Goal: Check status: Check status

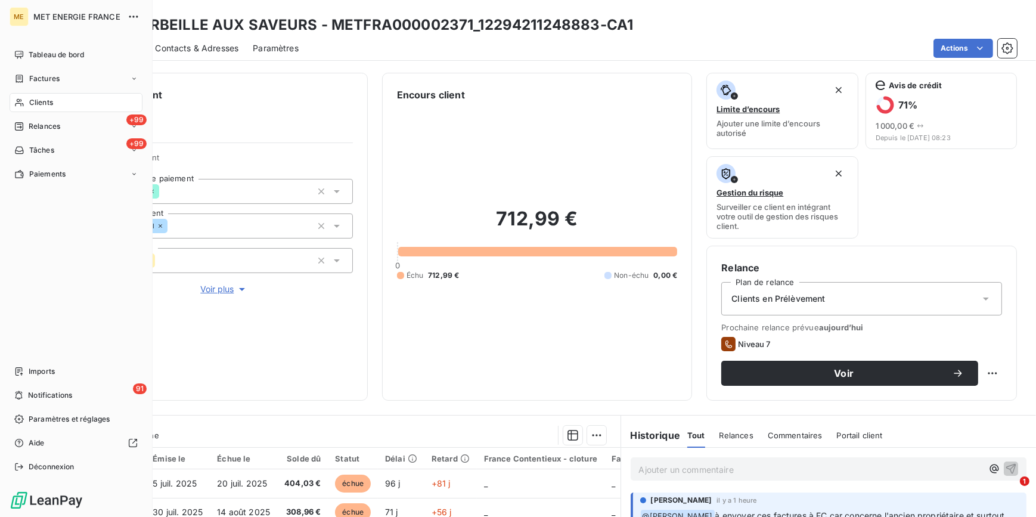
click at [39, 101] on span "Clients" at bounding box center [41, 102] width 24 height 11
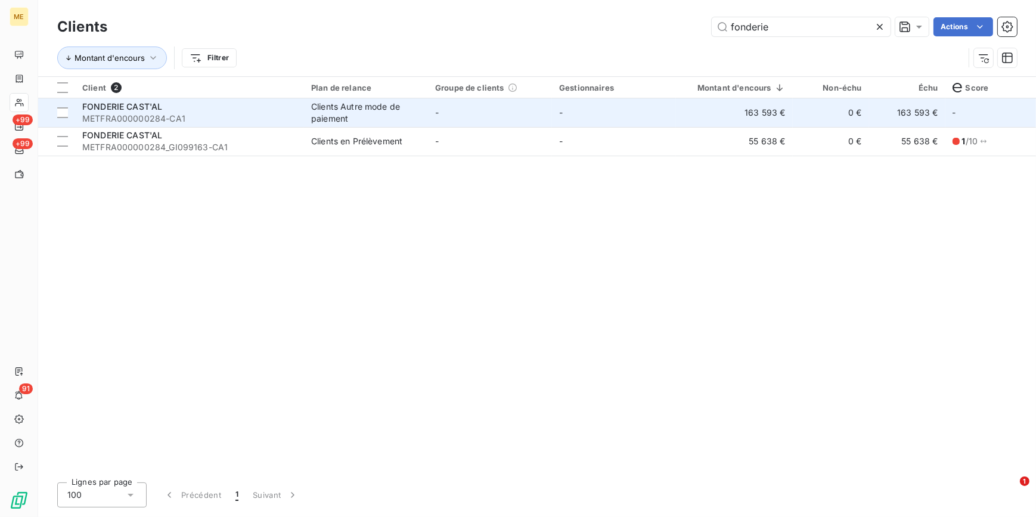
type input "fonderie"
click at [433, 119] on td "-" at bounding box center [490, 112] width 124 height 29
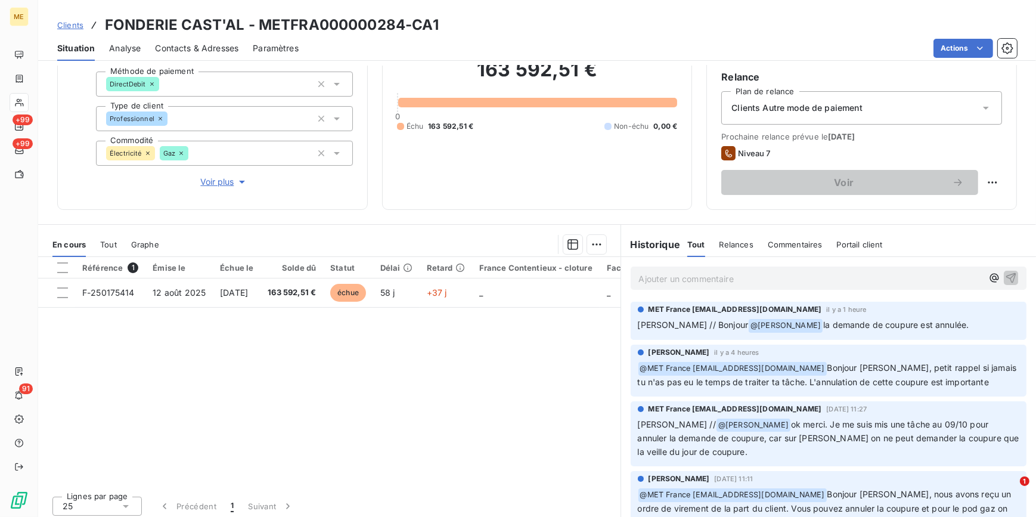
scroll to position [108, 0]
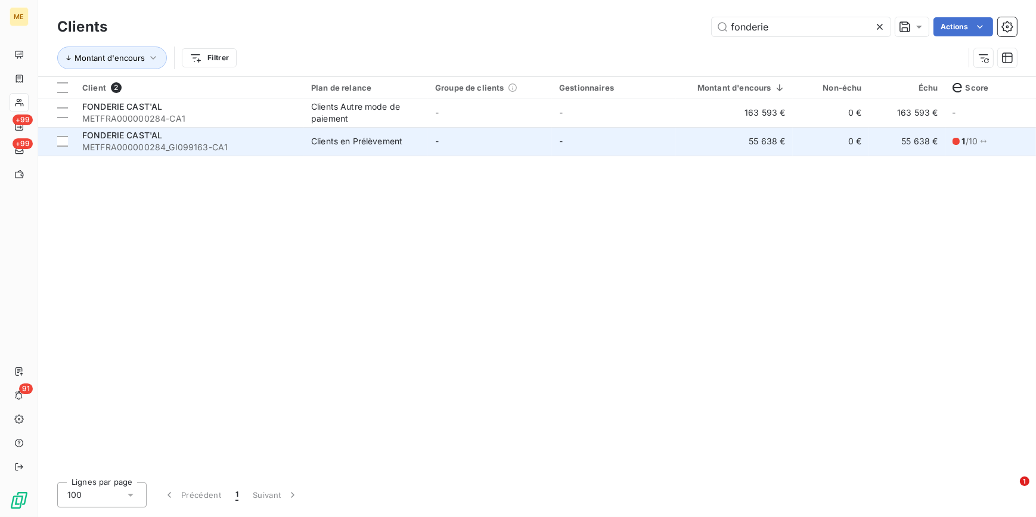
click at [383, 143] on div "Clients en Prélèvement" at bounding box center [356, 141] width 91 height 12
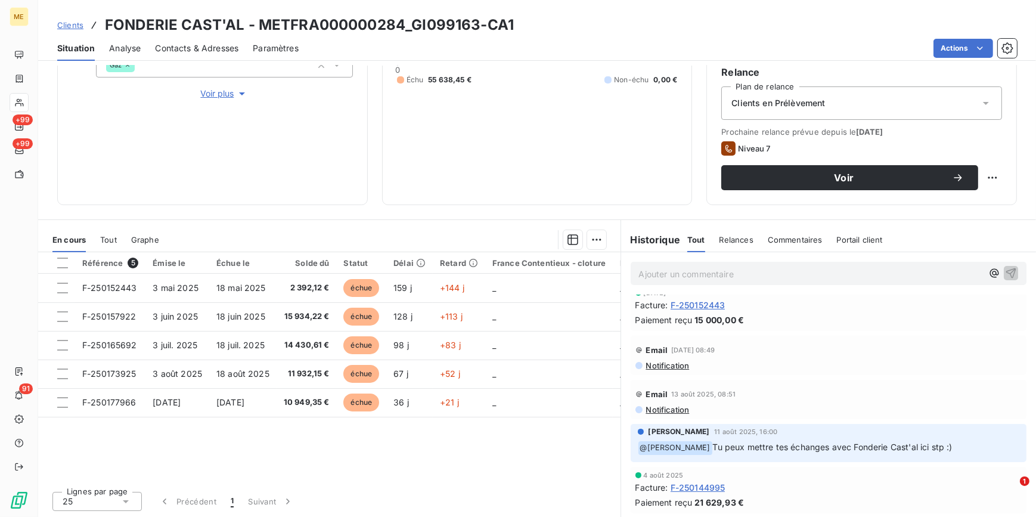
scroll to position [108, 0]
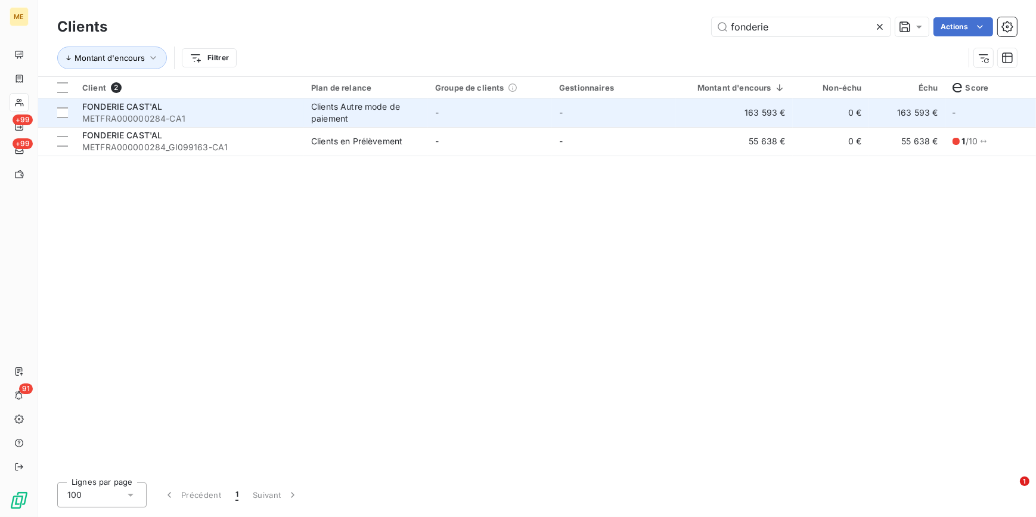
click at [236, 113] on span "METFRA000000284-CA1" at bounding box center [189, 119] width 215 height 12
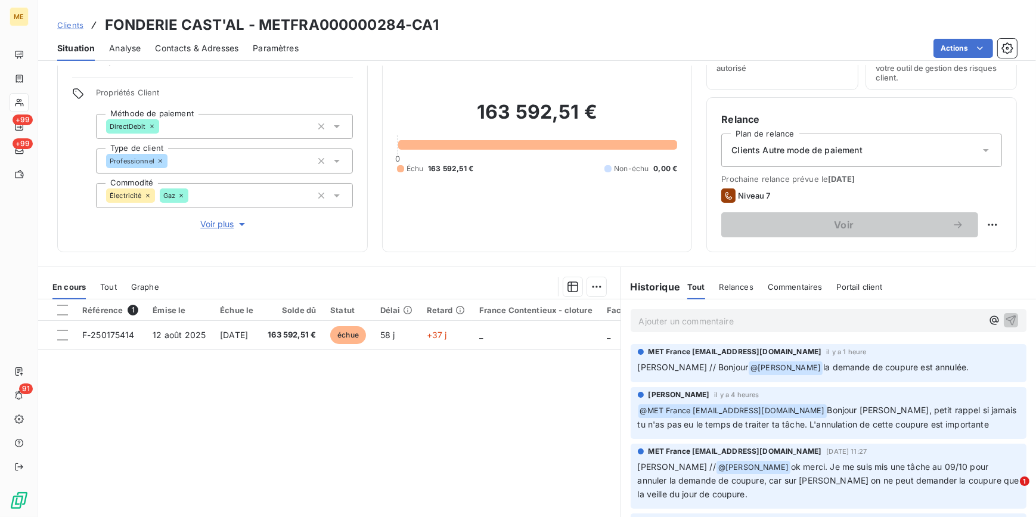
scroll to position [4, 0]
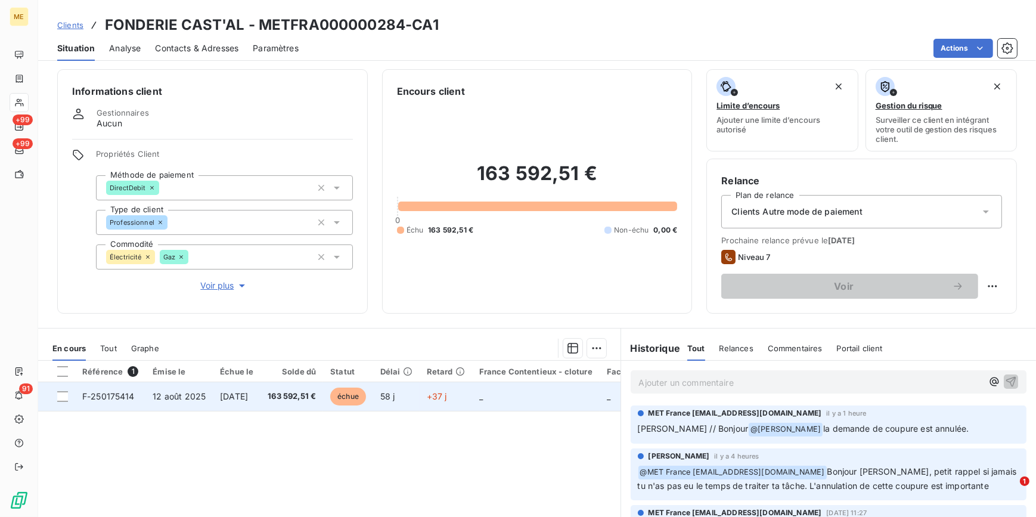
click at [244, 388] on td "[DATE]" at bounding box center [237, 396] width 48 height 29
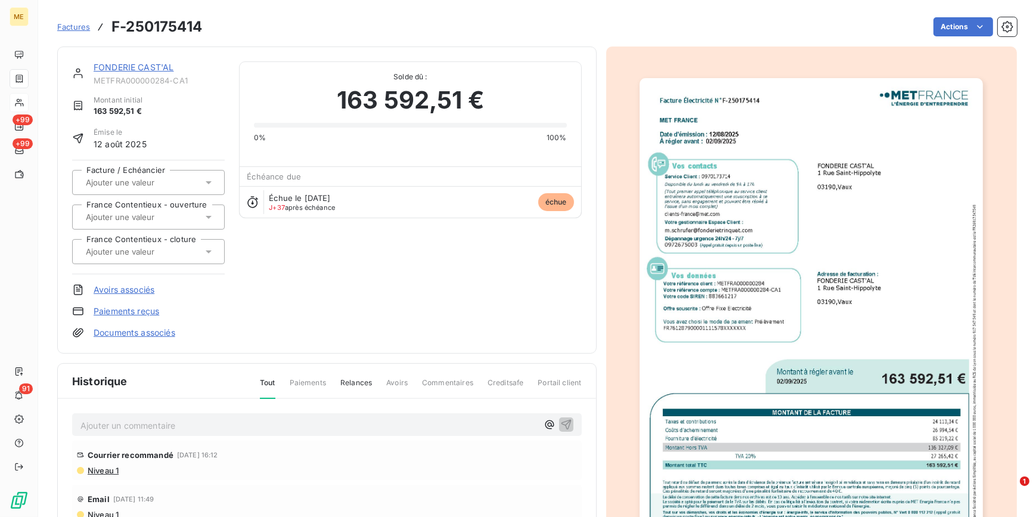
click at [797, 300] on img "button" at bounding box center [810, 320] width 343 height 485
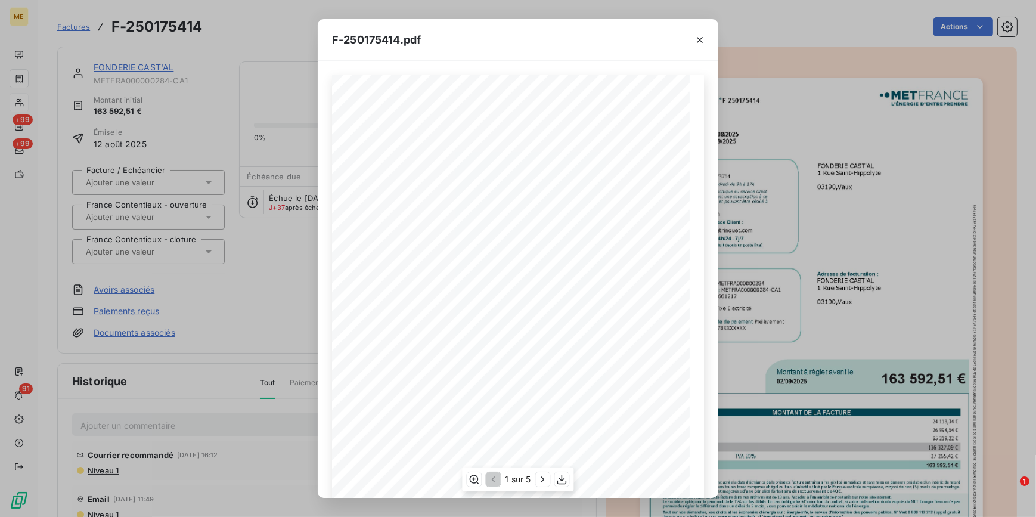
scroll to position [112, 0]
click at [539, 479] on icon "button" at bounding box center [543, 479] width 12 height 12
click at [576, 51] on span "[CREDIT_CARD_NUMBER]" at bounding box center [601, 48] width 69 height 5
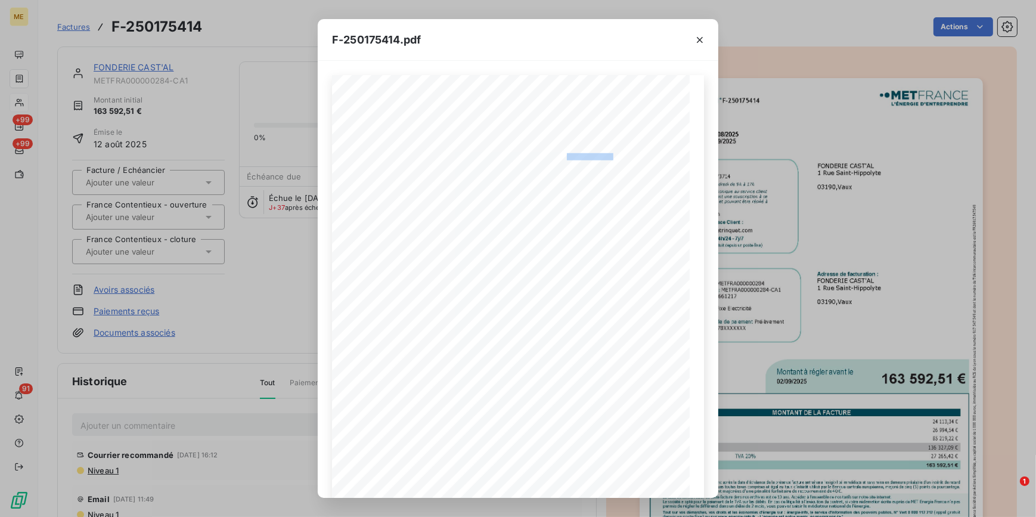
click at [700, 40] on icon "button" at bounding box center [700, 40] width 6 height 6
click at [697, 41] on icon "button" at bounding box center [700, 40] width 12 height 12
